Goal: Information Seeking & Learning: Learn about a topic

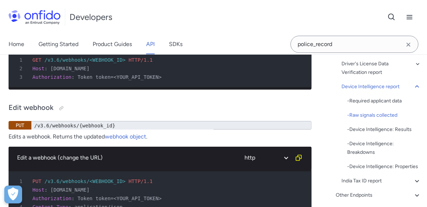
scroll to position [71682, 0]
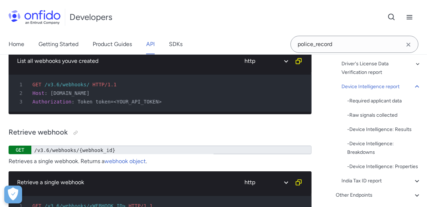
scroll to position [71524, 0]
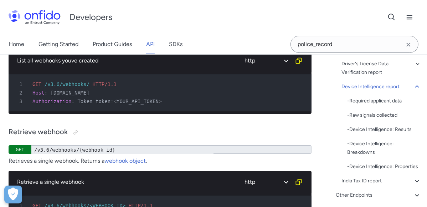
click at [404, 46] on icon "Clear search field button" at bounding box center [408, 44] width 9 height 9
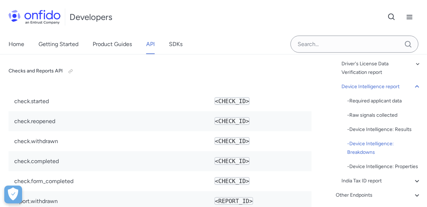
scroll to position [72513, 0]
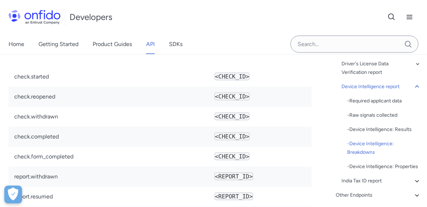
scroll to position [72553, 0]
copy td "Asserts whether the device used to upload the media is trustworthy, i.e. it is …"
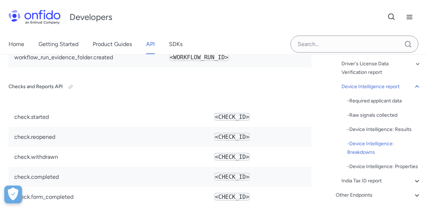
scroll to position [72513, 0]
copy td "Contains fake_network_request under the properties bag ( see Device Intelligenc…"
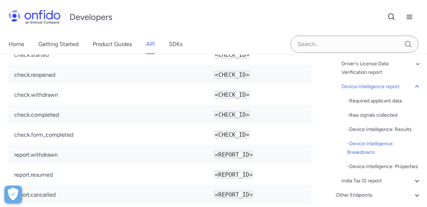
scroll to position [72632, 0]
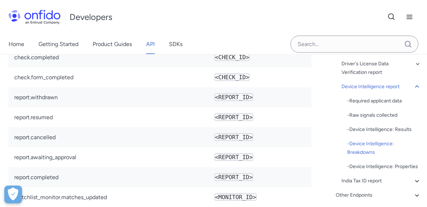
drag, startPoint x: 213, startPoint y: 91, endPoint x: 247, endPoint y: 145, distance: 64.6
copy td "Contains randomized_device , emulator , single_device_used , document_capture a…"
drag, startPoint x: 171, startPoint y: 124, endPoint x: 172, endPoint y: 133, distance: 9.0
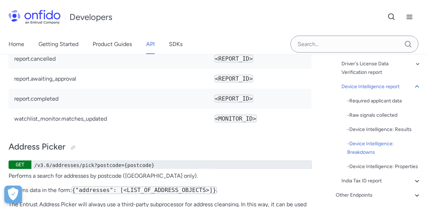
scroll to position [72711, 0]
drag, startPoint x: 200, startPoint y: 107, endPoint x: 207, endPoint y: 104, distance: 7.7
drag, startPoint x: 213, startPoint y: 95, endPoint x: 281, endPoint y: 132, distance: 77.3
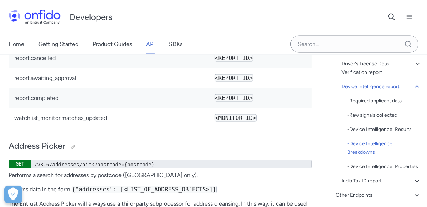
copy td "Contains ip_reputation and device_fingerprint_reuse under the properties bag ( …"
click at [0, 0] on span "API reference" at bounding box center [0, 0] width 0 height 0
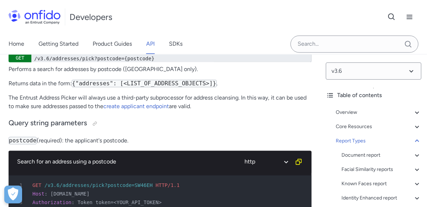
scroll to position [72873, 0]
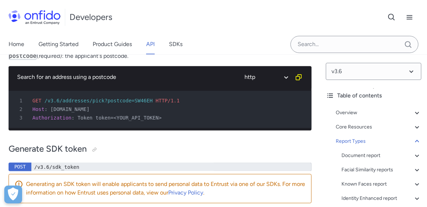
scroll to position [72913, 0]
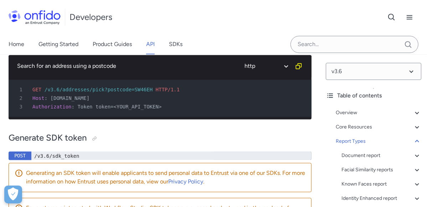
drag, startPoint x: 211, startPoint y: 142, endPoint x: 267, endPoint y: 143, distance: 56.0
copy code "single_device_used"
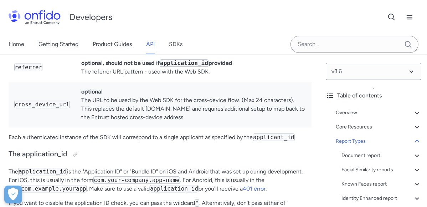
scroll to position [73269, 0]
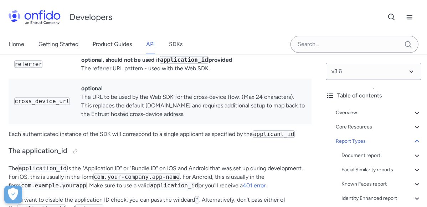
copy td "The SDK version that was used."
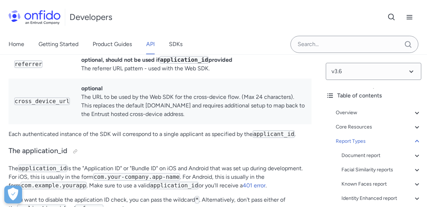
copy td "The SDK used to upload the media."
drag, startPoint x: 305, startPoint y: 171, endPoint x: 254, endPoint y: 156, distance: 53.1
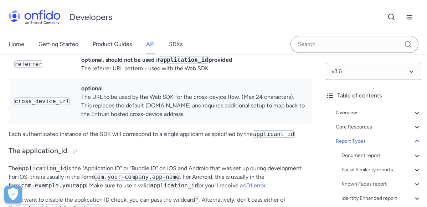
copy td "onfido-android-sdk, onfido-ios-sdk, onfido-web-sdk"
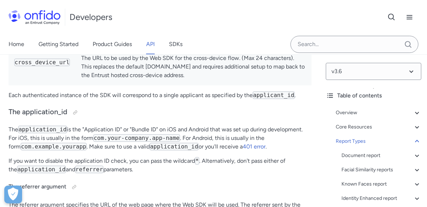
scroll to position [73308, 0]
drag, startPoint x: 287, startPoint y: 171, endPoint x: 259, endPoint y: 156, distance: 31.9
copy td "sdk_token, mobile_token, api_token"
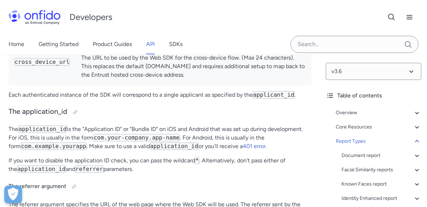
copy td "The token used to authenticate the request."
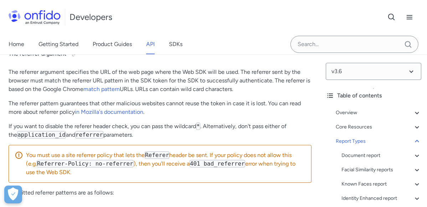
scroll to position [73427, 0]
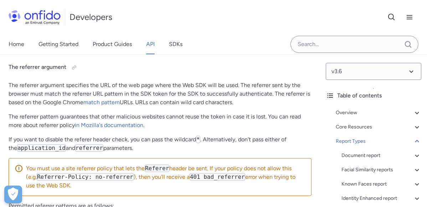
copy td "The model as set by the phone manufacturer (for Android and iOS) or the browser…"
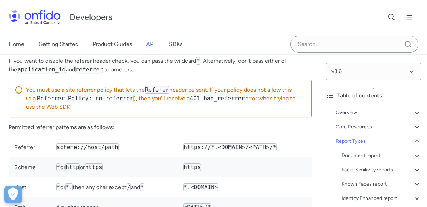
scroll to position [73506, 0]
copy td "The operating system of the device. The value came from manufacturer implementa…"
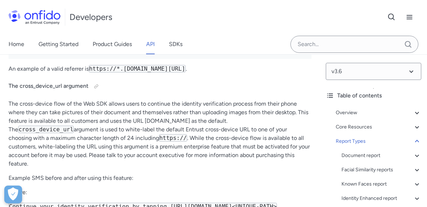
scroll to position [73664, 0]
copy td "The browser name reported by the browser's user agent."
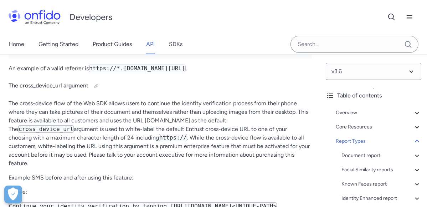
copy td "Whether the device is an emulator."
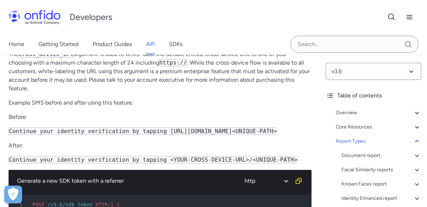
scroll to position [73784, 0]
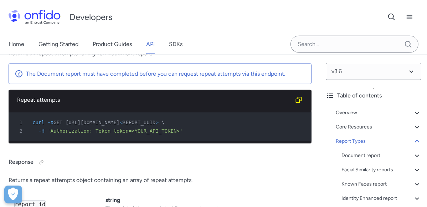
scroll to position [74297, 0]
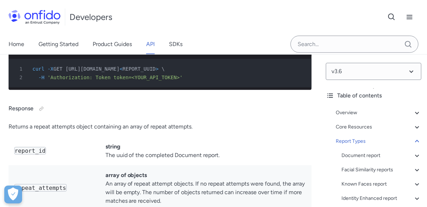
scroll to position [74337, 0]
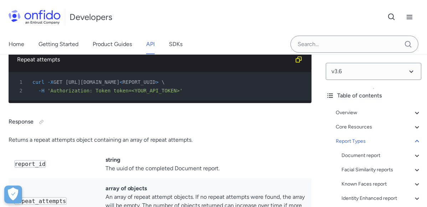
click at [371, 100] on div "v3.6 Table of contents Overview Get started (API v3.6) Request, response format…" at bounding box center [373, 130] width 107 height 153
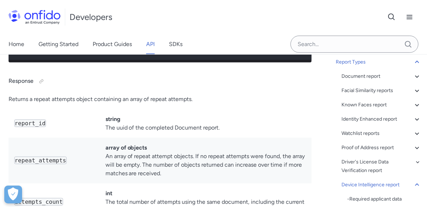
scroll to position [74416, 0]
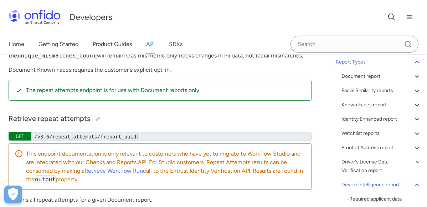
scroll to position [74139, 0]
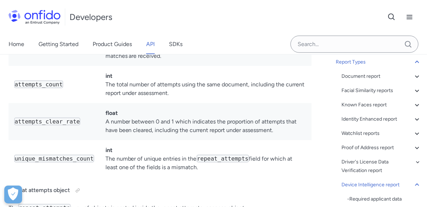
scroll to position [74495, 0]
click at [328, 107] on div "Overview Get started (API v3.6) Request, response format Token authentication -…" at bounding box center [374, 171] width 96 height 291
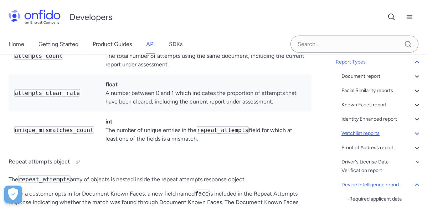
scroll to position [74530, 0]
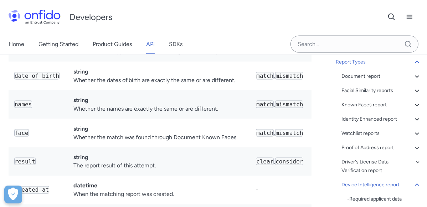
scroll to position [74728, 0]
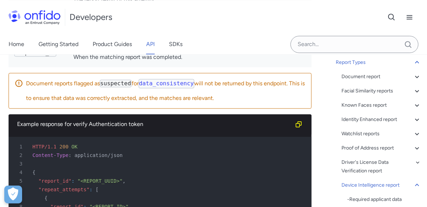
scroll to position [74886, 0]
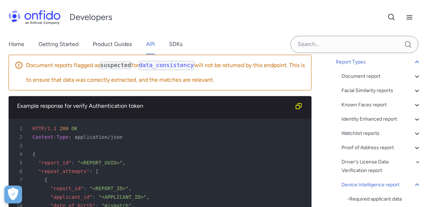
scroll to position [74926, 0]
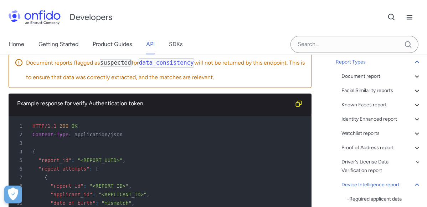
drag, startPoint x: 271, startPoint y: 119, endPoint x: 252, endPoint y: 131, distance: 22.1
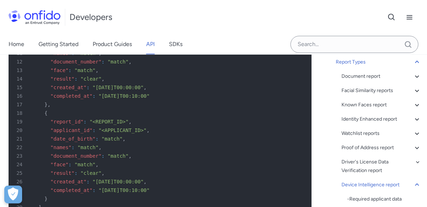
scroll to position [75005, 0]
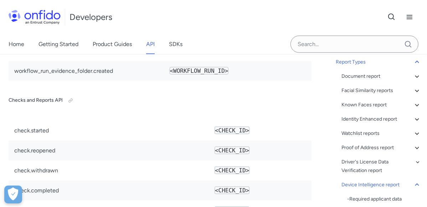
scroll to position [72510, 0]
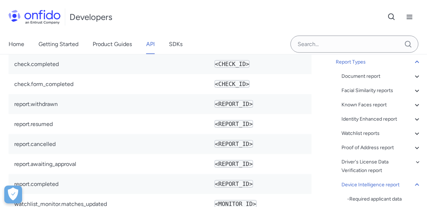
scroll to position [72626, 0]
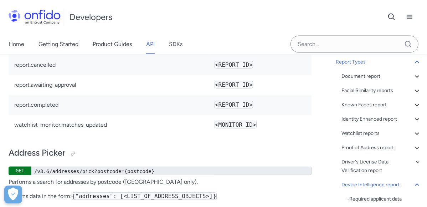
scroll to position [72705, 0]
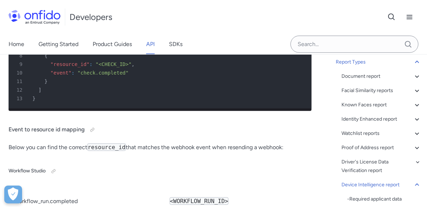
scroll to position [71992, 0]
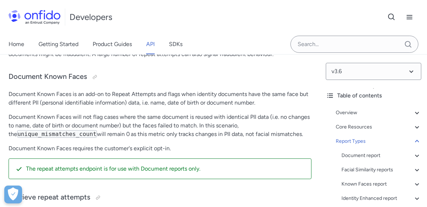
scroll to position [74151, 0]
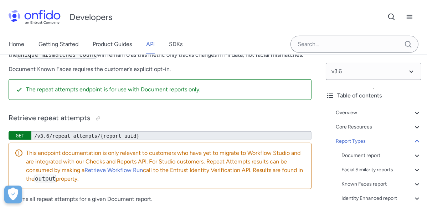
copy td "NOT_ENOUGH_DATA, HIGH_RISK, LOW_RISK"
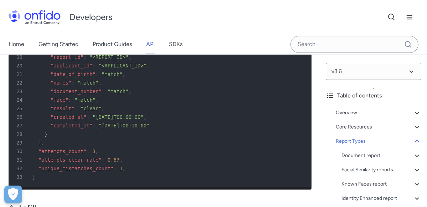
scroll to position [75181, 0]
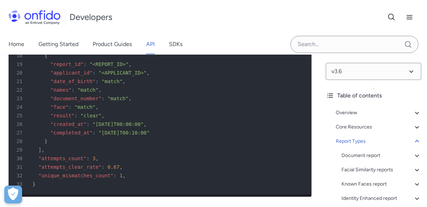
drag, startPoint x: 218, startPoint y: 74, endPoint x: 215, endPoint y: 108, distance: 34.0
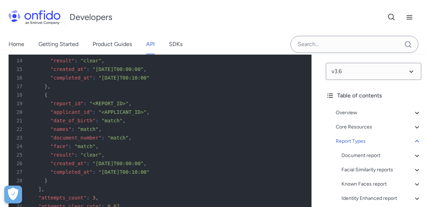
scroll to position [75102, 0]
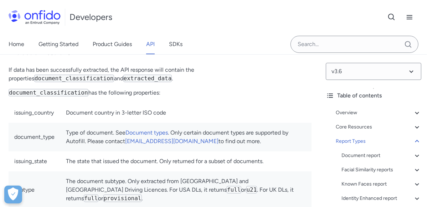
scroll to position [75299, 0]
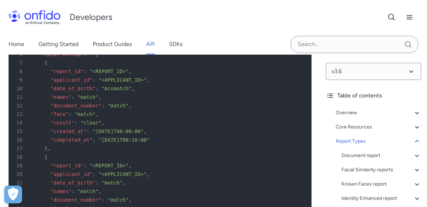
scroll to position [75062, 0]
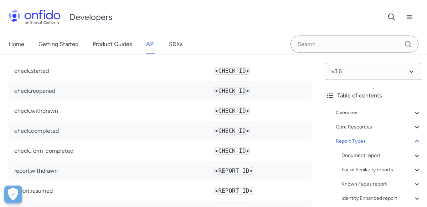
scroll to position [72559, 0]
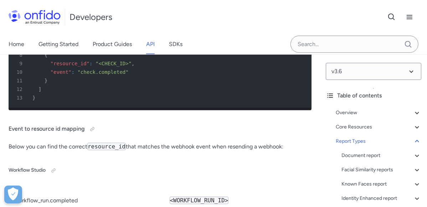
scroll to position [72151, 0]
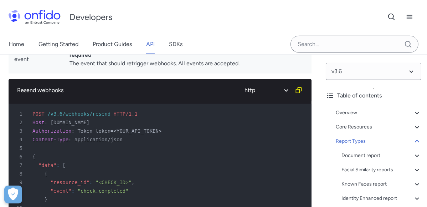
copy td "Operational data related to verification flow, used to check whether the device…"
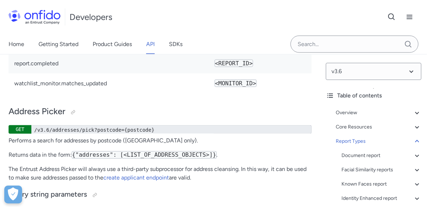
scroll to position [72745, 0]
drag, startPoint x: 240, startPoint y: 178, endPoint x: 205, endPoint y: 171, distance: 35.7
copy li "when the device used stolen security tokens to send the network information"
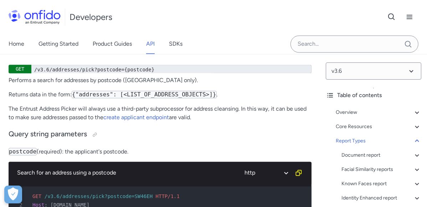
scroll to position [72825, 0]
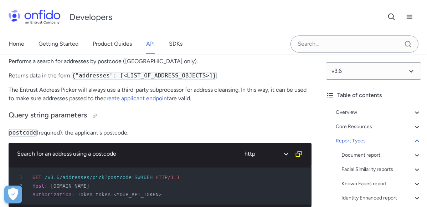
copy div "We will return a reason whenever a report flags for device_integrity . There ca…"
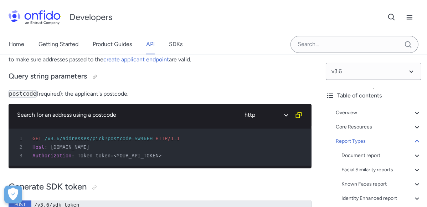
scroll to position [72864, 0]
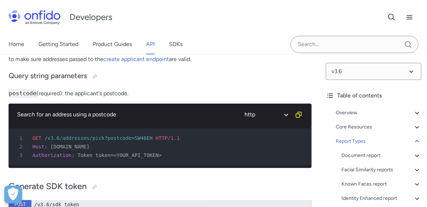
drag, startPoint x: 287, startPoint y: 145, endPoint x: 194, endPoint y: 125, distance: 95.1
copy p "when the device provided false randomized device and network information. The p…"
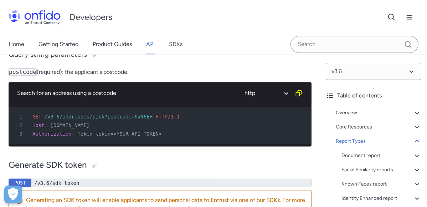
scroll to position [72903, 0]
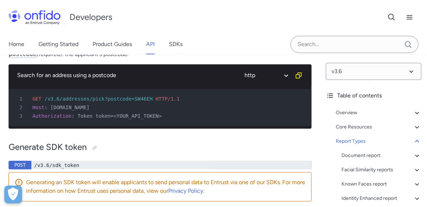
drag, startPoint x: 184, startPoint y: 138, endPoint x: 217, endPoint y: 122, distance: 36.5
copy p "hen evidence is found that an emulator was used. The property will be returned …"
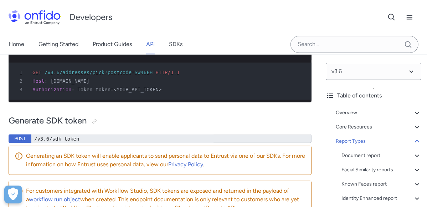
scroll to position [72943, 0]
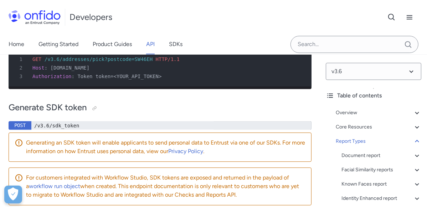
drag, startPoint x: 274, startPoint y: 134, endPoint x: 272, endPoint y: 110, distance: 23.9
copy p "when the associated document and biometric media weren't uploaded from the same…"
drag, startPoint x: 231, startPoint y: 109, endPoint x: 225, endPoint y: 114, distance: 8.6
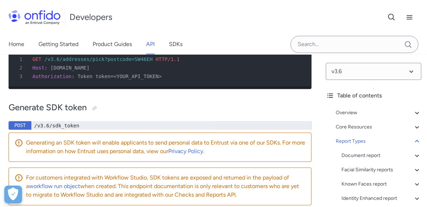
drag, startPoint x: 268, startPoint y: 177, endPoint x: 268, endPoint y: 149, distance: 27.4
copy p "when the associated document media weren't confirmed to be live captured from t…"
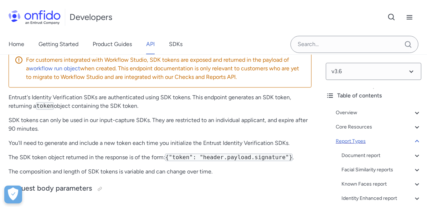
scroll to position [73061, 0]
drag, startPoint x: 270, startPoint y: 95, endPoint x: 272, endPoint y: 73, distance: 22.1
copy p "when the associated biometric media weren't confirmed to be live captured from …"
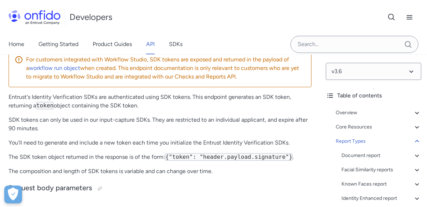
copy div "We will return a reason whenever a report flags for device_reputation . There c…"
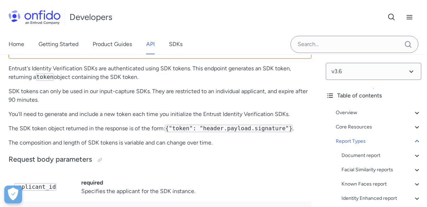
scroll to position [73101, 0]
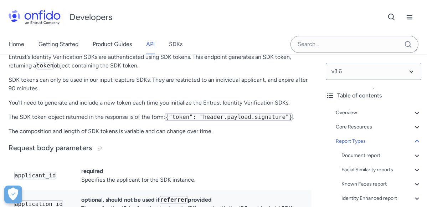
drag, startPoint x: 297, startPoint y: 134, endPoint x: 184, endPoint y: 124, distance: 113.8
copy li "hen there is highly suspicious traffic related to the IP address, the sub-break…"
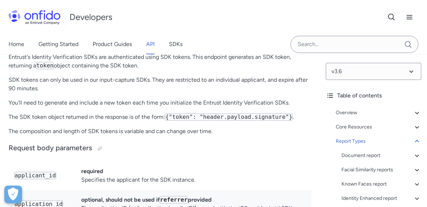
drag, startPoint x: 202, startPoint y: 155, endPoint x: 217, endPoint y: 140, distance: 21.2
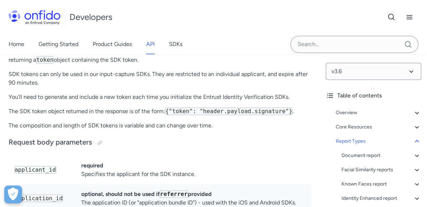
scroll to position [73141, 0]
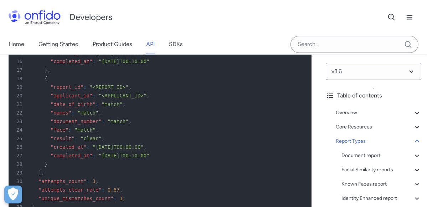
scroll to position [75119, 0]
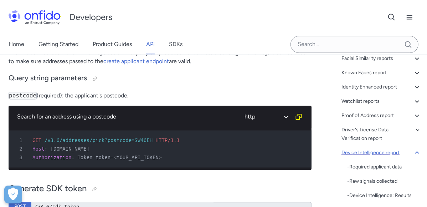
scroll to position [113, 0]
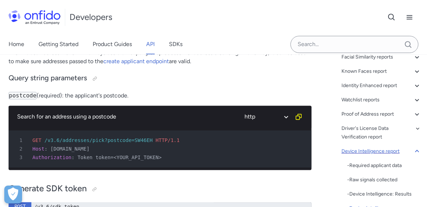
click at [364, 152] on div "Device Intelligence report" at bounding box center [381, 150] width 80 height 9
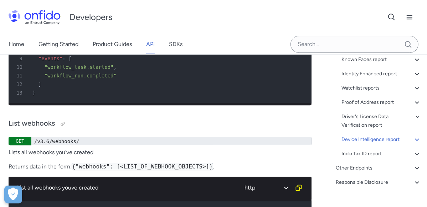
scroll to position [138, 0]
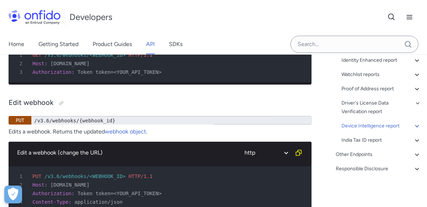
scroll to position [71675, 0]
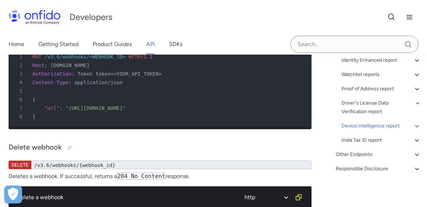
drag, startPoint x: 241, startPoint y: 156, endPoint x: 243, endPoint y: 147, distance: 9.2
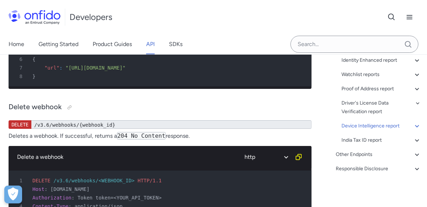
scroll to position [71833, 0]
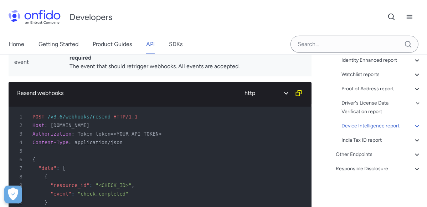
scroll to position [72149, 0]
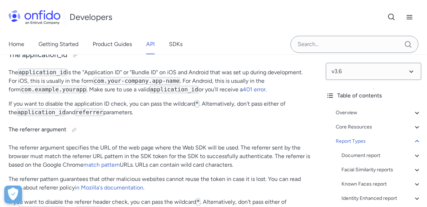
scroll to position [73350, 0]
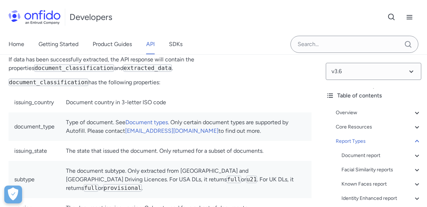
scroll to position [75647, 0]
